Goal: Task Accomplishment & Management: Use online tool/utility

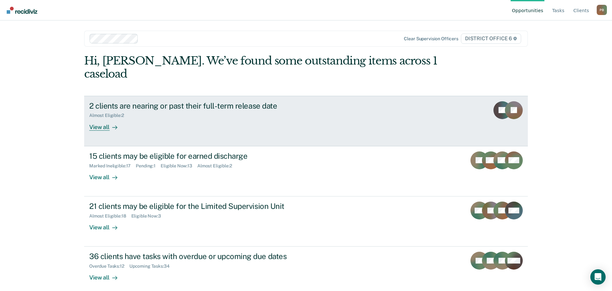
click at [257, 106] on div "2 clients are nearing or past their full-term release date Almost Eligible : 2 …" at bounding box center [208, 115] width 239 height 29
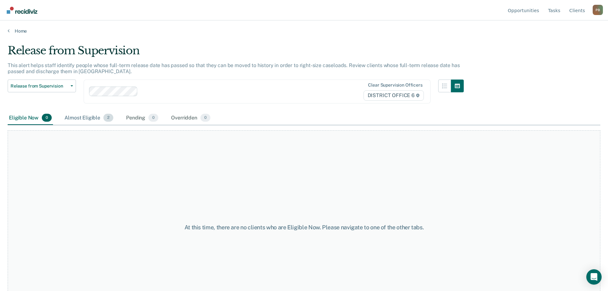
click at [96, 119] on div "Almost Eligible 2" at bounding box center [88, 118] width 51 height 14
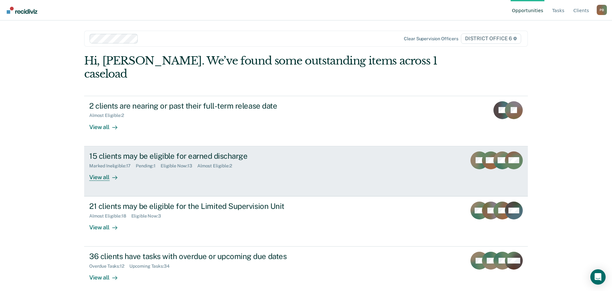
click at [209, 151] on div "15 clients may be eligible for earned discharge" at bounding box center [201, 155] width 224 height 9
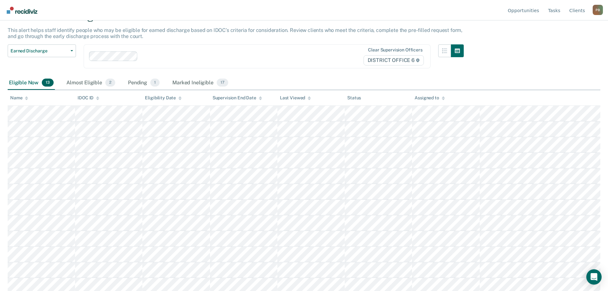
scroll to position [53, 0]
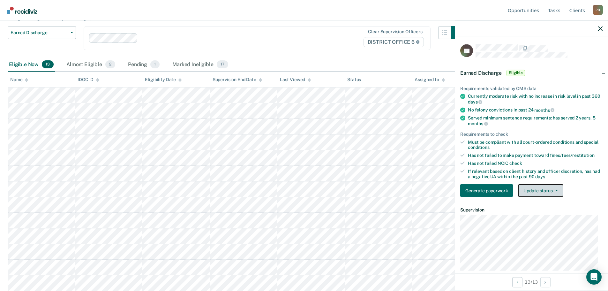
click at [557, 189] on button "Update status" at bounding box center [540, 190] width 45 height 13
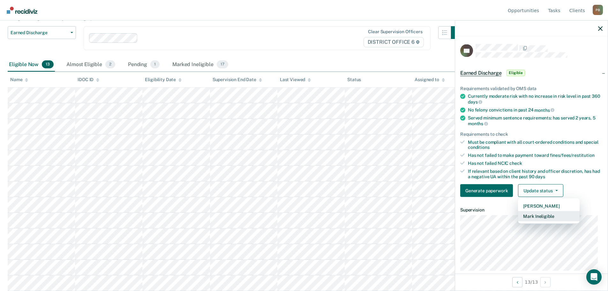
click at [550, 218] on button "Mark Ineligible" at bounding box center [549, 216] width 62 height 10
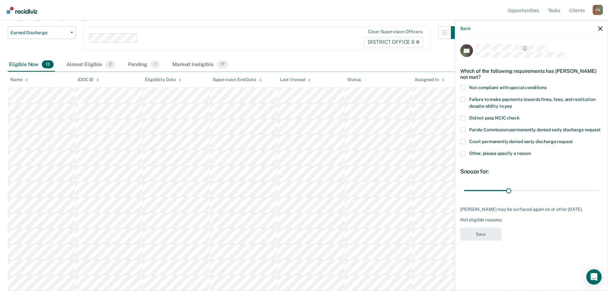
click at [463, 86] on span at bounding box center [462, 87] width 5 height 5
click at [546, 85] on input "Not compliant with special conditions" at bounding box center [546, 85] width 0 height 0
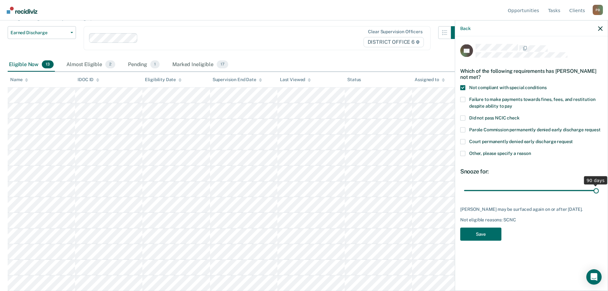
drag, startPoint x: 507, startPoint y: 191, endPoint x: 598, endPoint y: 189, distance: 90.3
type input "90"
click at [598, 189] on input "range" at bounding box center [531, 190] width 135 height 11
click at [492, 236] on button "Save" at bounding box center [480, 233] width 41 height 13
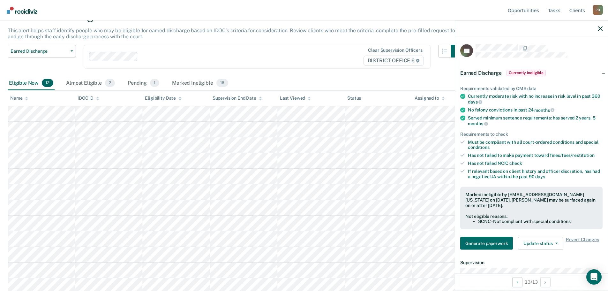
scroll to position [38, 0]
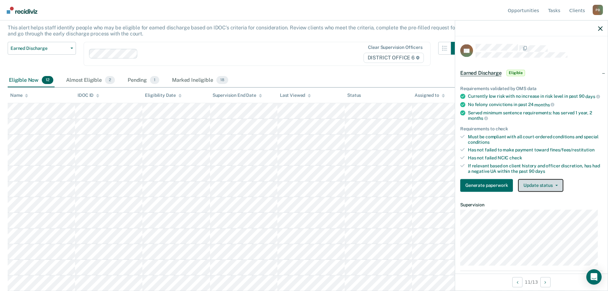
click at [554, 191] on button "Update status" at bounding box center [540, 185] width 45 height 13
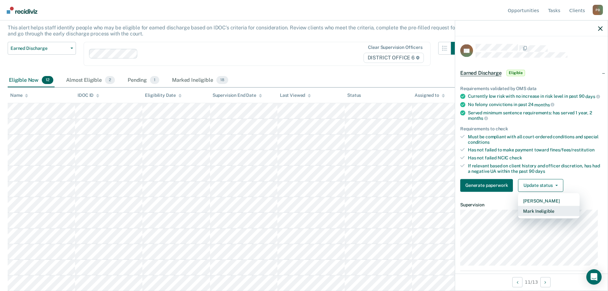
click at [549, 215] on button "Mark Ineligible" at bounding box center [549, 210] width 62 height 10
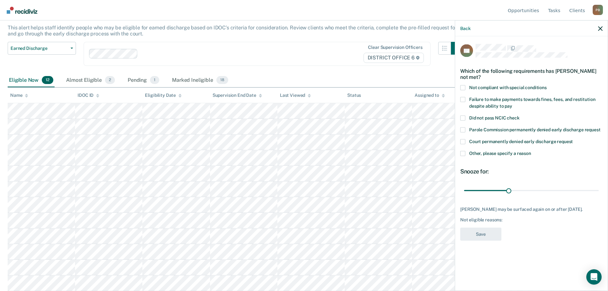
click at [463, 85] on span at bounding box center [462, 87] width 5 height 5
click at [546, 85] on input "Not compliant with special conditions" at bounding box center [546, 85] width 0 height 0
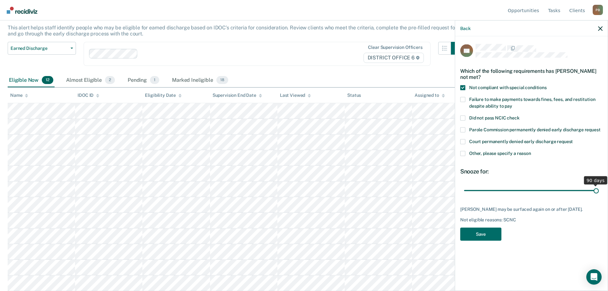
drag, startPoint x: 508, startPoint y: 190, endPoint x: 605, endPoint y: 190, distance: 97.0
type input "90"
click at [598, 190] on input "range" at bounding box center [531, 190] width 135 height 11
click at [481, 233] on button "Save" at bounding box center [480, 233] width 41 height 13
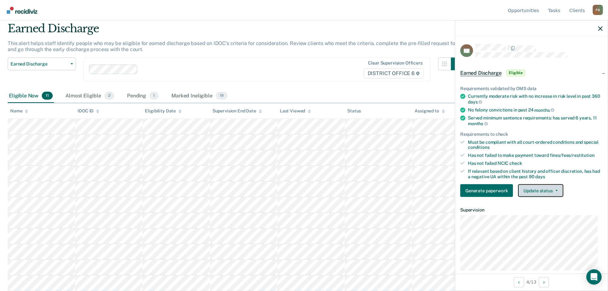
click at [560, 190] on button "Update status" at bounding box center [540, 190] width 45 height 13
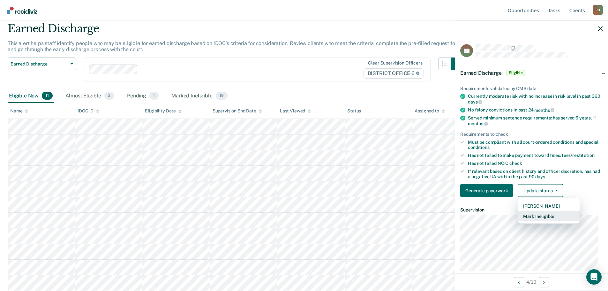
click at [544, 215] on button "Mark Ineligible" at bounding box center [549, 216] width 62 height 10
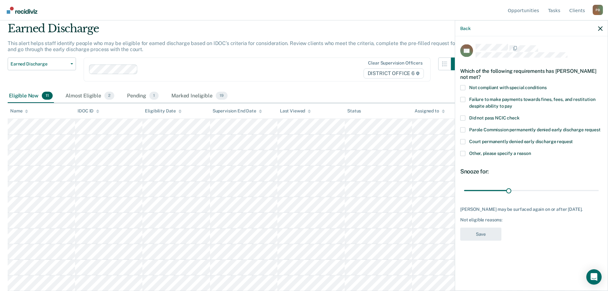
click at [461, 86] on span at bounding box center [462, 87] width 5 height 5
click at [546, 85] on input "Not compliant with special conditions" at bounding box center [546, 85] width 0 height 0
drag, startPoint x: 509, startPoint y: 192, endPoint x: 602, endPoint y: 192, distance: 93.5
type input "90"
click at [598, 192] on input "range" at bounding box center [531, 190] width 135 height 11
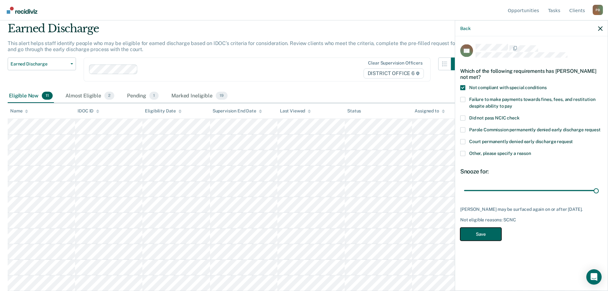
click at [479, 229] on button "Save" at bounding box center [480, 233] width 41 height 13
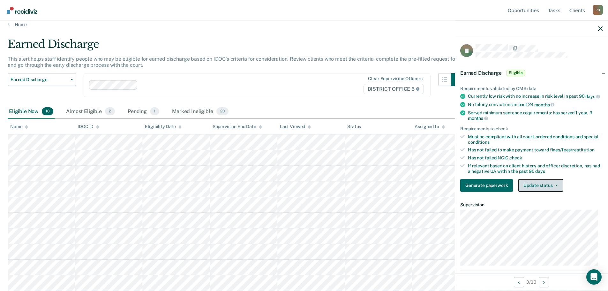
click at [556, 186] on icon "button" at bounding box center [556, 184] width 3 height 1
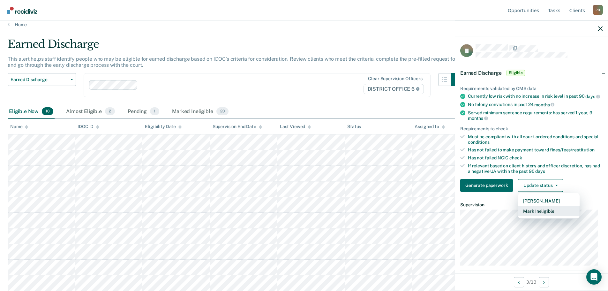
click at [553, 216] on button "Mark Ineligible" at bounding box center [549, 210] width 62 height 10
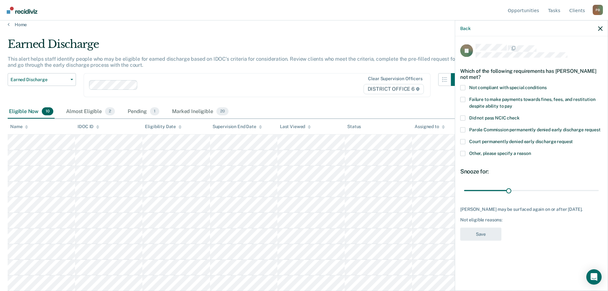
click at [463, 99] on span at bounding box center [462, 99] width 5 height 5
click at [512, 103] on input "Failure to make payments towards fines, fees, and restitution despite ability t…" at bounding box center [512, 103] width 0 height 0
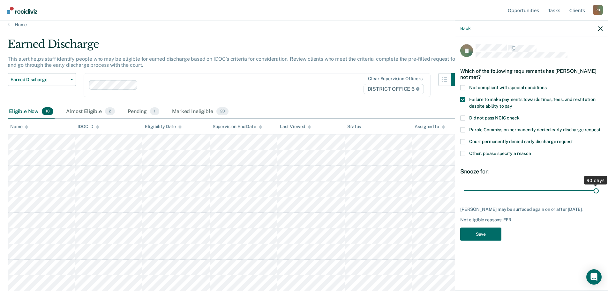
drag, startPoint x: 507, startPoint y: 189, endPoint x: 599, endPoint y: 186, distance: 92.3
type input "90"
click at [598, 186] on input "range" at bounding box center [531, 190] width 135 height 11
click at [485, 232] on button "Save" at bounding box center [480, 233] width 41 height 13
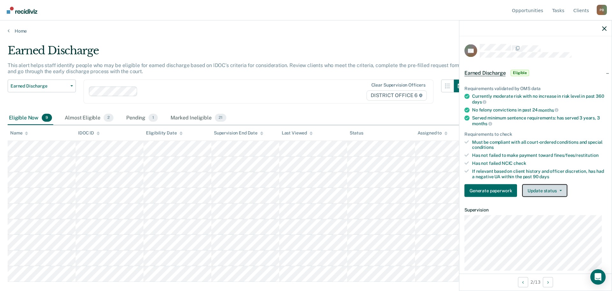
click at [559, 191] on button "Update status" at bounding box center [544, 190] width 45 height 13
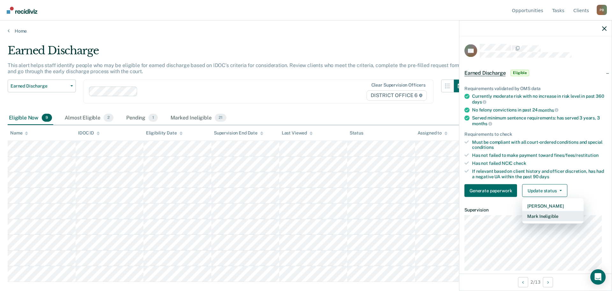
click at [556, 214] on button "Mark Ineligible" at bounding box center [553, 216] width 62 height 10
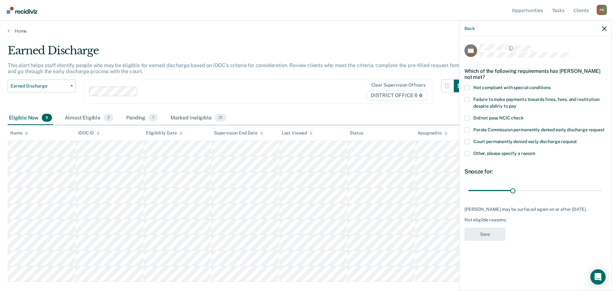
click at [468, 97] on span at bounding box center [467, 99] width 5 height 5
click at [517, 103] on input "Failure to make payments towards fines, fees, and restitution despite ability t…" at bounding box center [517, 103] width 0 height 0
drag, startPoint x: 514, startPoint y: 184, endPoint x: 610, endPoint y: 178, distance: 96.5
type input "90"
click at [603, 185] on input "range" at bounding box center [536, 190] width 135 height 11
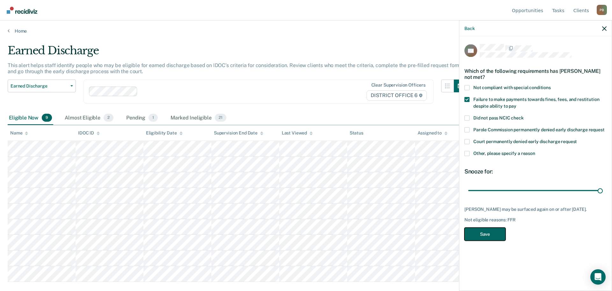
click at [488, 227] on button "Save" at bounding box center [485, 233] width 41 height 13
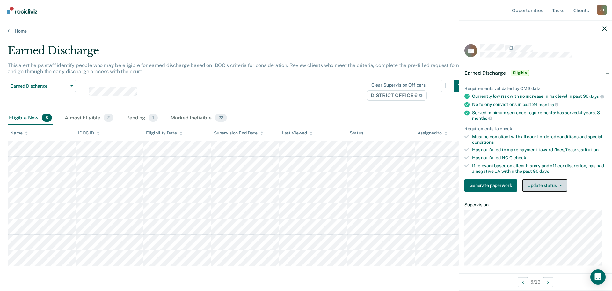
click at [558, 186] on span "button" at bounding box center [559, 184] width 5 height 1
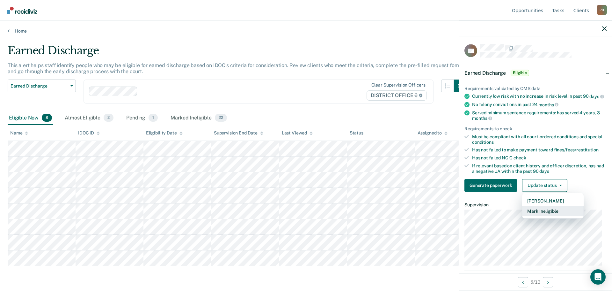
click at [552, 215] on button "Mark Ineligible" at bounding box center [553, 210] width 62 height 10
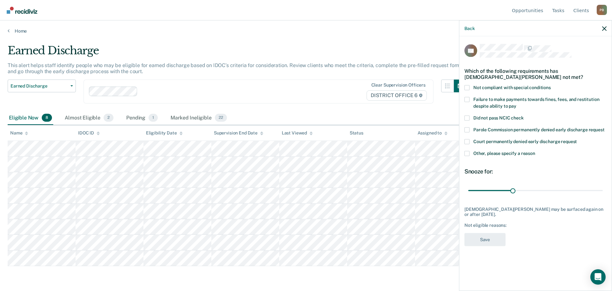
click at [470, 99] on label "Failure to make payments towards fines, fees, and restitution despite ability t…" at bounding box center [536, 103] width 142 height 13
click at [517, 103] on input "Failure to make payments towards fines, fees, and restitution despite ability t…" at bounding box center [517, 103] width 0 height 0
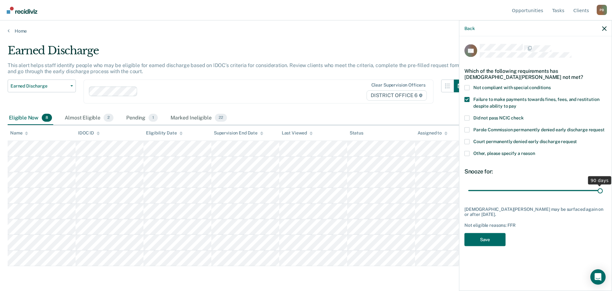
drag, startPoint x: 510, startPoint y: 191, endPoint x: 605, endPoint y: 188, distance: 94.8
type input "90"
click at [603, 188] on input "range" at bounding box center [536, 190] width 135 height 11
click at [492, 235] on button "Save" at bounding box center [485, 239] width 41 height 13
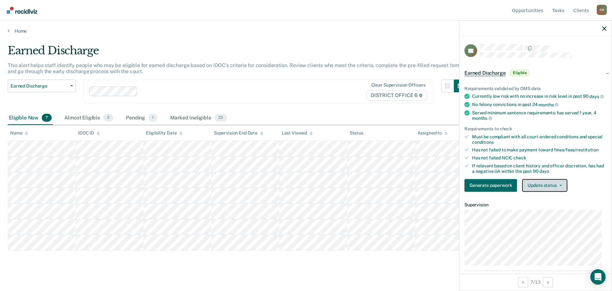
click at [555, 190] on button "Update status" at bounding box center [544, 185] width 45 height 13
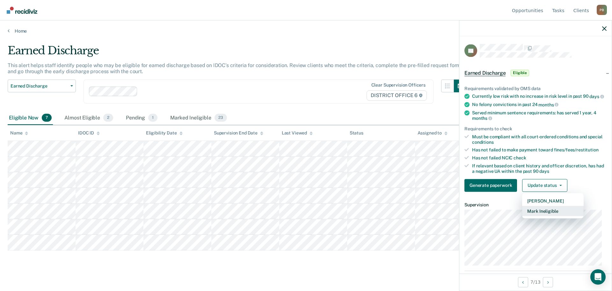
click at [556, 216] on button "Mark Ineligible" at bounding box center [553, 210] width 62 height 10
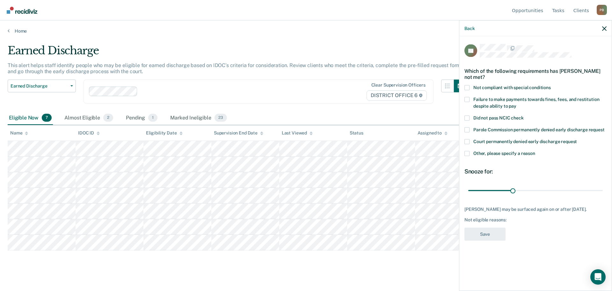
click at [466, 97] on span at bounding box center [467, 99] width 5 height 5
click at [517, 103] on input "Failure to make payments towards fines, fees, and restitution despite ability t…" at bounding box center [517, 103] width 0 height 0
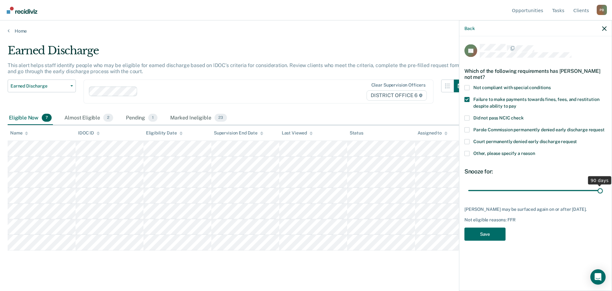
drag, startPoint x: 514, startPoint y: 185, endPoint x: 604, endPoint y: 182, distance: 89.7
type input "90"
click at [603, 185] on input "range" at bounding box center [536, 190] width 135 height 11
click at [491, 227] on button "Save" at bounding box center [485, 233] width 41 height 13
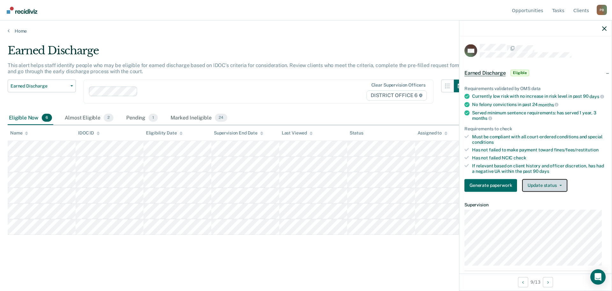
click at [561, 190] on button "Update status" at bounding box center [544, 185] width 45 height 13
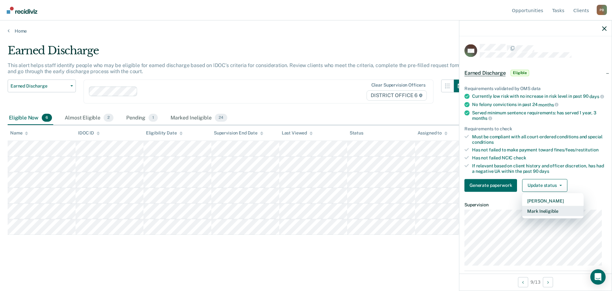
click at [567, 216] on button "Mark Ineligible" at bounding box center [553, 210] width 62 height 10
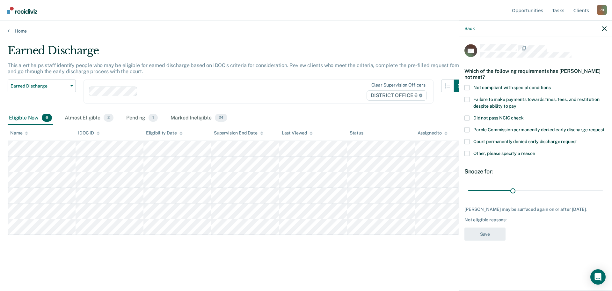
click at [468, 98] on span at bounding box center [467, 99] width 5 height 5
click at [517, 103] on input "Failure to make payments towards fines, fees, and restitution despite ability t…" at bounding box center [517, 103] width 0 height 0
drag, startPoint x: 512, startPoint y: 190, endPoint x: 606, endPoint y: 196, distance: 95.0
type input "90"
click at [603, 196] on input "range" at bounding box center [536, 190] width 135 height 11
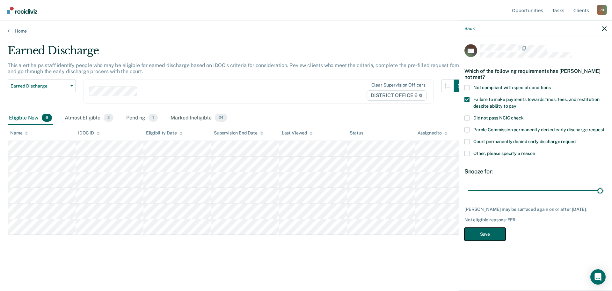
click at [492, 237] on button "Save" at bounding box center [485, 233] width 41 height 13
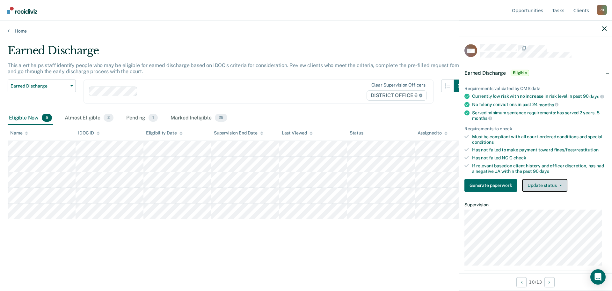
click at [561, 186] on icon "button" at bounding box center [561, 184] width 3 height 1
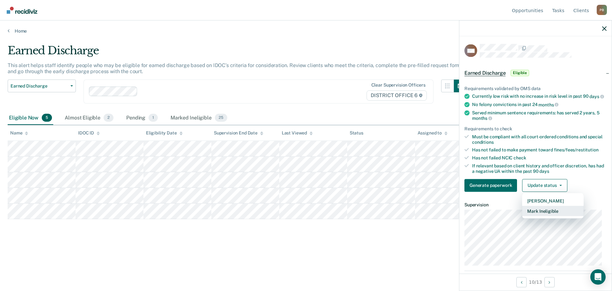
click at [553, 214] on button "Mark Ineligible" at bounding box center [553, 210] width 62 height 10
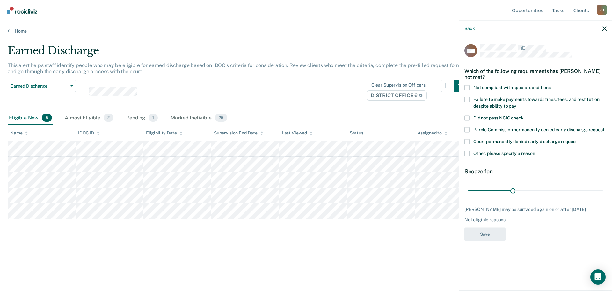
click at [468, 84] on div "Which of the following requirements has [PERSON_NAME] not met?" at bounding box center [536, 74] width 142 height 22
click at [467, 89] on span at bounding box center [467, 87] width 5 height 5
click at [551, 85] on input "Not compliant with special conditions" at bounding box center [551, 85] width 0 height 0
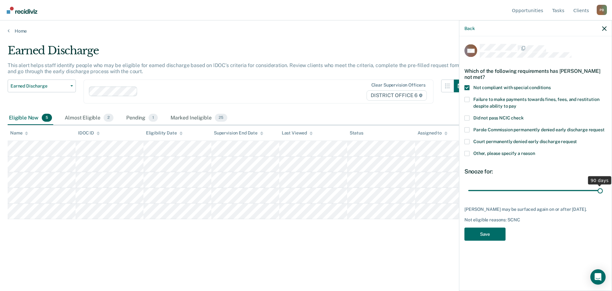
drag, startPoint x: 515, startPoint y: 188, endPoint x: 605, endPoint y: 196, distance: 90.6
type input "90"
click at [603, 196] on input "range" at bounding box center [536, 190] width 135 height 11
click at [492, 235] on button "Save" at bounding box center [485, 233] width 41 height 13
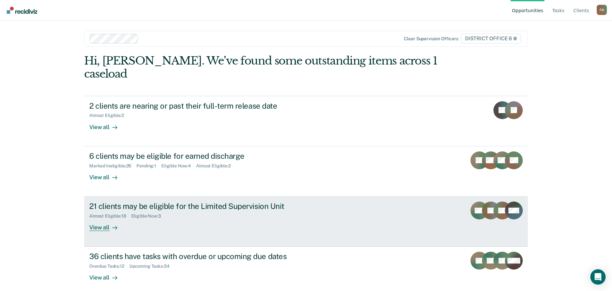
click at [225, 208] on div "21 clients may be eligible for the Limited Supervision Unit Almost Eligible : 1…" at bounding box center [208, 215] width 239 height 29
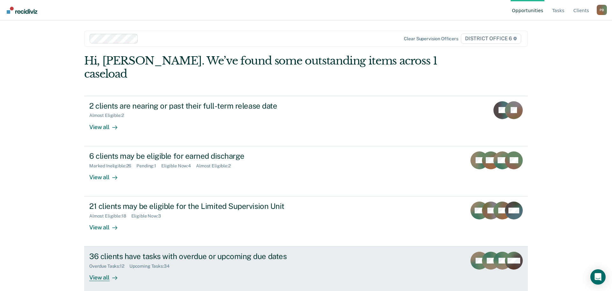
click at [209, 261] on div "Overdue Tasks : 12 Upcoming Tasks : 34" at bounding box center [201, 265] width 224 height 8
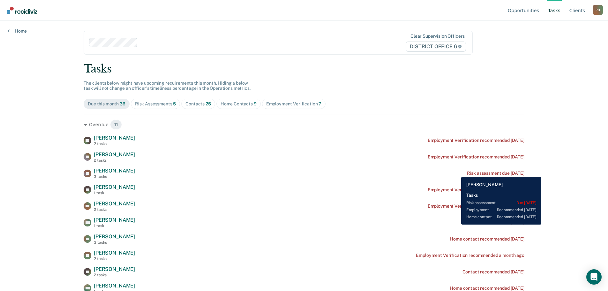
click at [467, 172] on div "Risk assessment due [DATE]" at bounding box center [495, 172] width 57 height 5
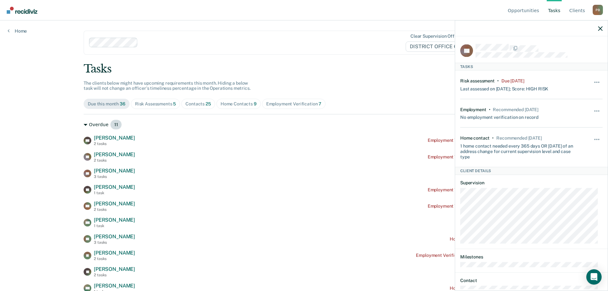
click at [84, 124] on icon at bounding box center [86, 125] width 4 height 2
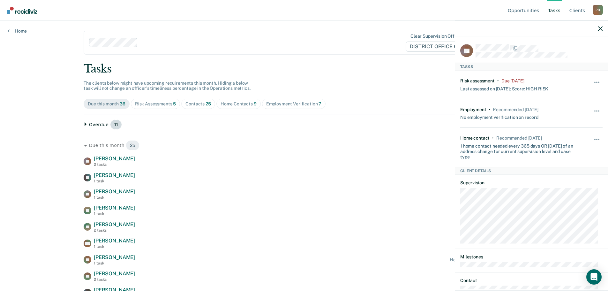
click at [85, 124] on icon at bounding box center [86, 124] width 2 height 4
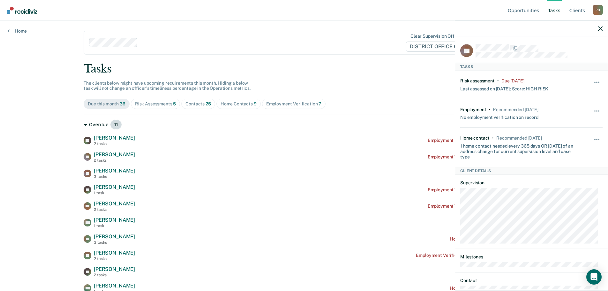
click at [84, 124] on icon at bounding box center [86, 125] width 4 height 2
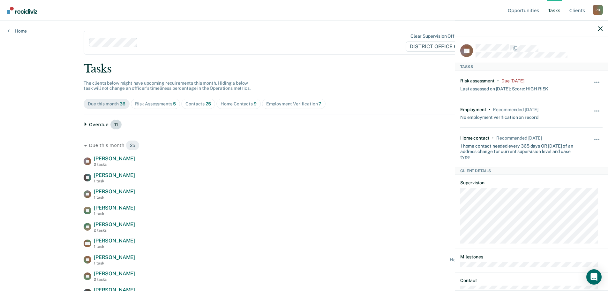
click at [85, 124] on icon at bounding box center [86, 124] width 2 height 4
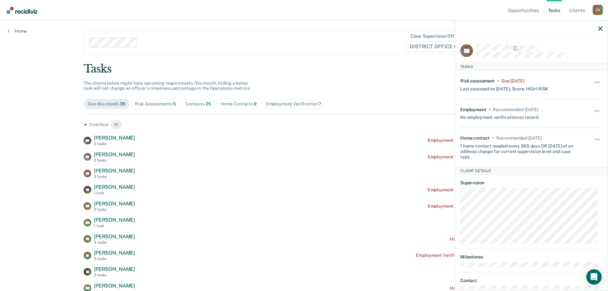
click at [270, 165] on div "RO [PERSON_NAME] 2 tasks Employment Verification recommended [DATE] TT [PERSON_…" at bounding box center [304, 222] width 441 height 175
click at [600, 26] on button "button" at bounding box center [600, 28] width 4 height 5
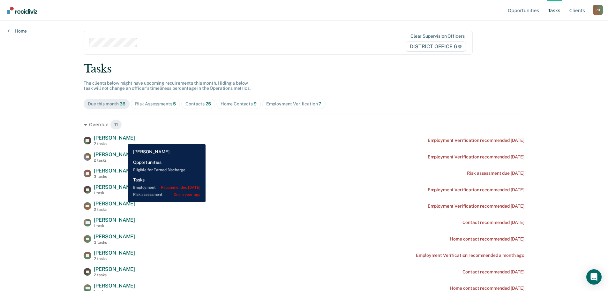
click at [123, 139] on span "[PERSON_NAME]" at bounding box center [114, 138] width 41 height 6
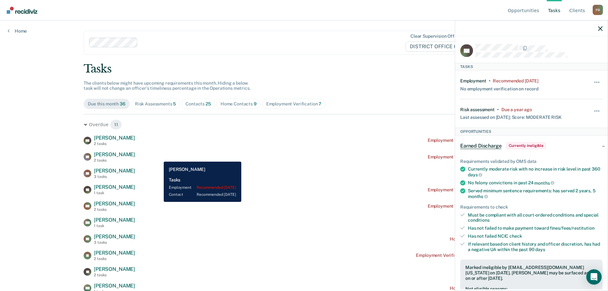
click at [159, 157] on div "TT [PERSON_NAME] 2 tasks Employment Verification recommended [DATE]" at bounding box center [304, 156] width 441 height 11
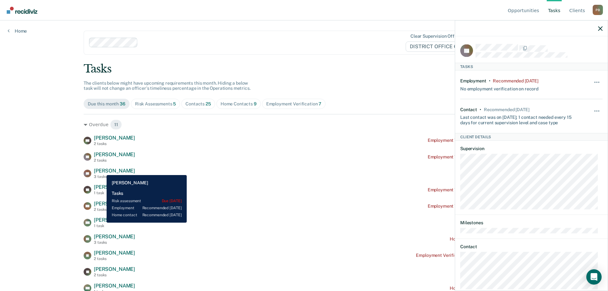
click at [102, 170] on span "[PERSON_NAME]" at bounding box center [114, 170] width 41 height 6
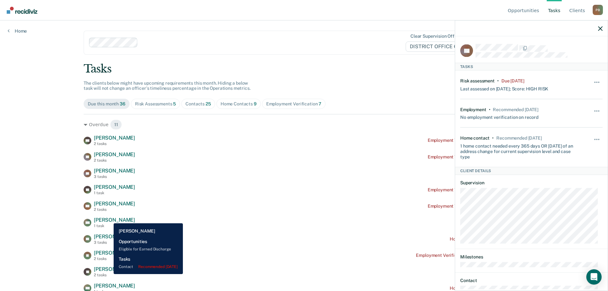
click at [109, 218] on span "[PERSON_NAME]" at bounding box center [114, 220] width 41 height 6
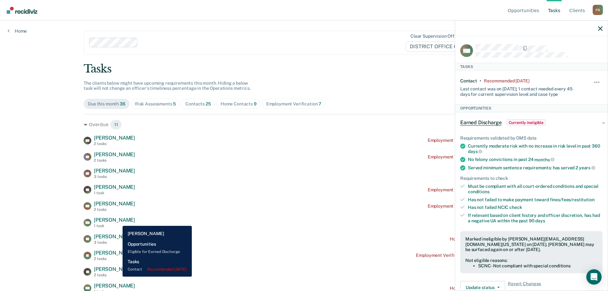
click at [118, 221] on span "[PERSON_NAME]" at bounding box center [114, 220] width 41 height 6
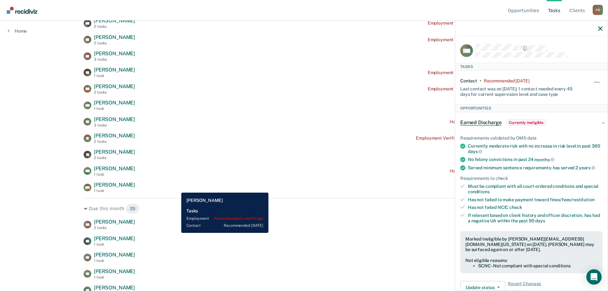
scroll to position [128, 0]
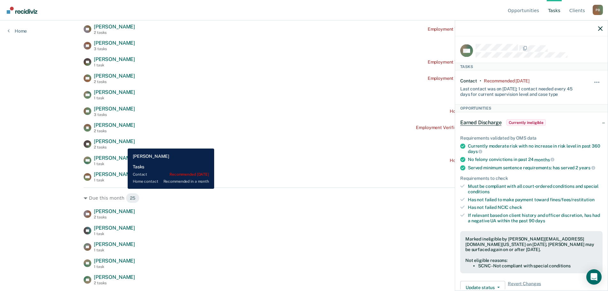
click at [123, 144] on span "[PERSON_NAME]" at bounding box center [114, 141] width 41 height 6
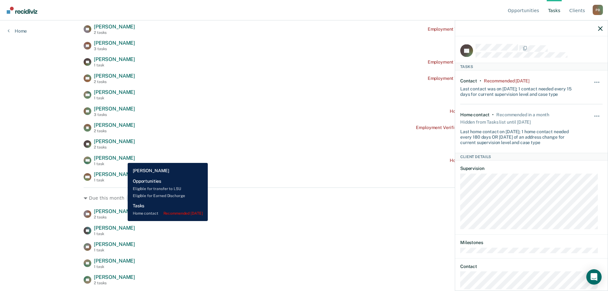
click at [123, 158] on span "[PERSON_NAME]" at bounding box center [114, 158] width 41 height 6
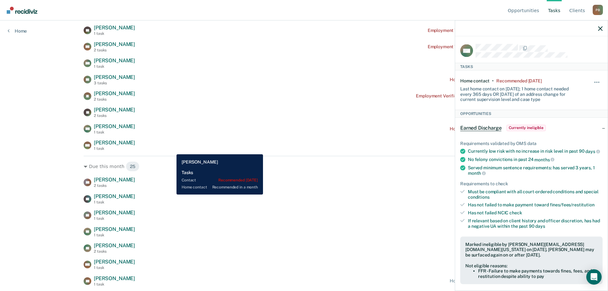
scroll to position [159, 0]
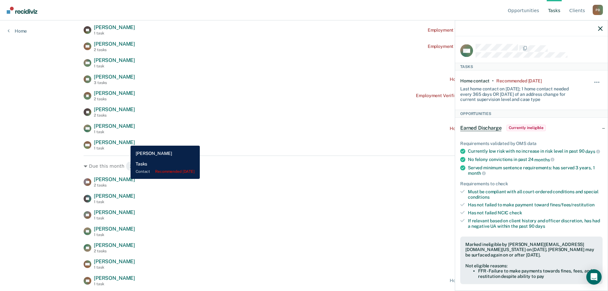
click at [126, 141] on div "WH [PERSON_NAME] 1 task Contact recommended [DATE]" at bounding box center [304, 144] width 441 height 11
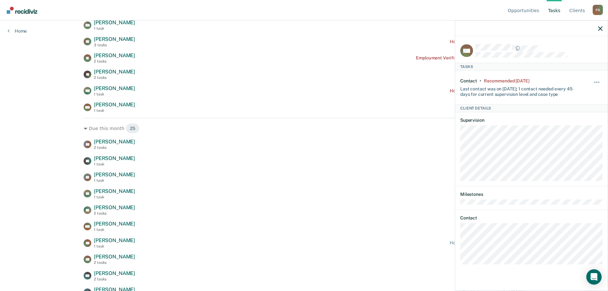
scroll to position [226, 0]
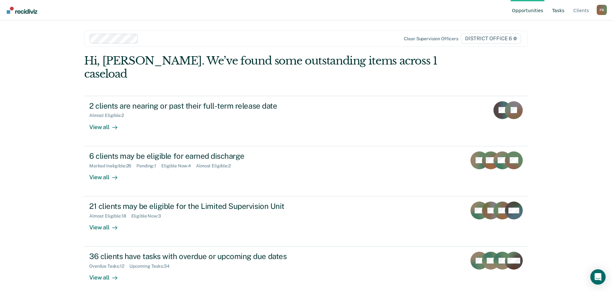
click at [563, 10] on link "Tasks" at bounding box center [558, 10] width 15 height 20
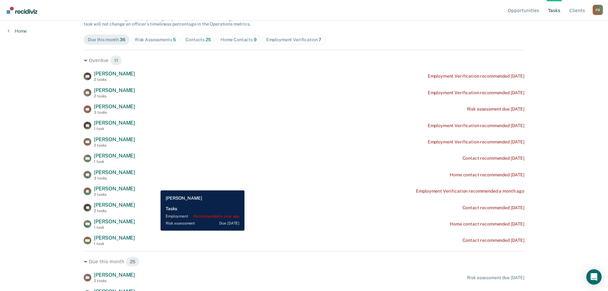
scroll to position [64, 0]
